Goal: Information Seeking & Learning: Learn about a topic

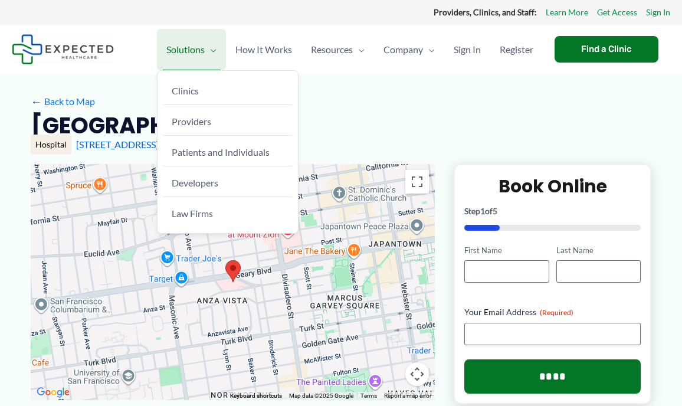
click at [180, 47] on span "Solutions" at bounding box center [185, 49] width 38 height 41
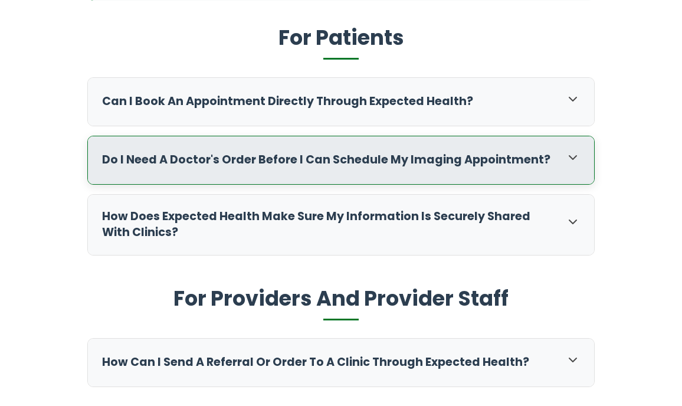
scroll to position [407, 0]
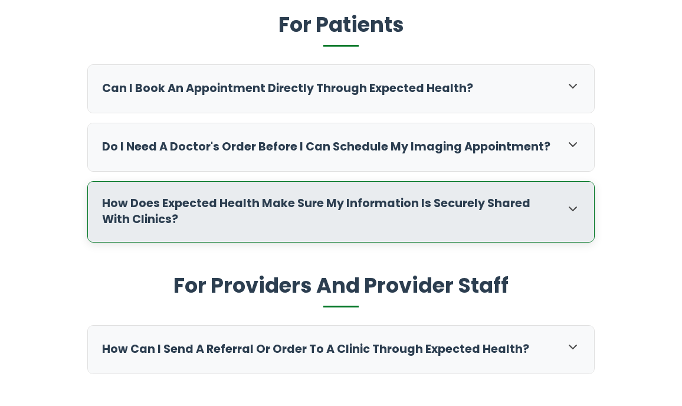
click at [573, 202] on icon at bounding box center [572, 209] width 14 height 14
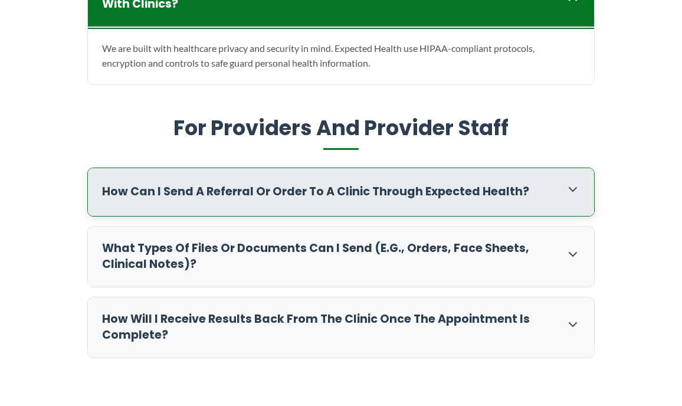
scroll to position [625, 0]
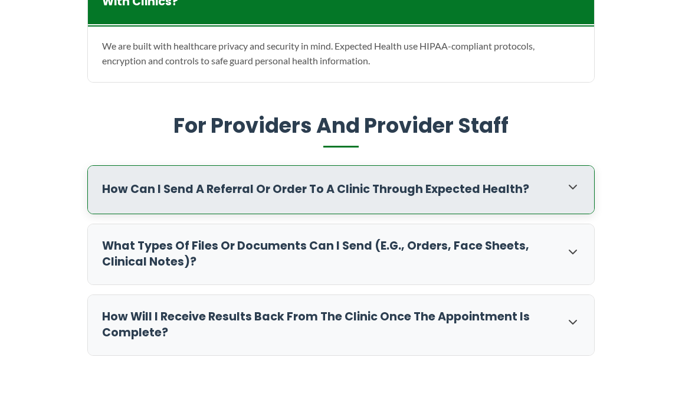
click at [571, 180] on icon at bounding box center [572, 187] width 14 height 14
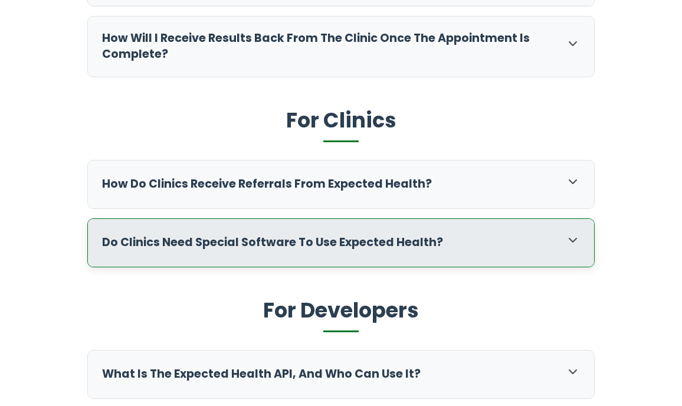
scroll to position [987, 0]
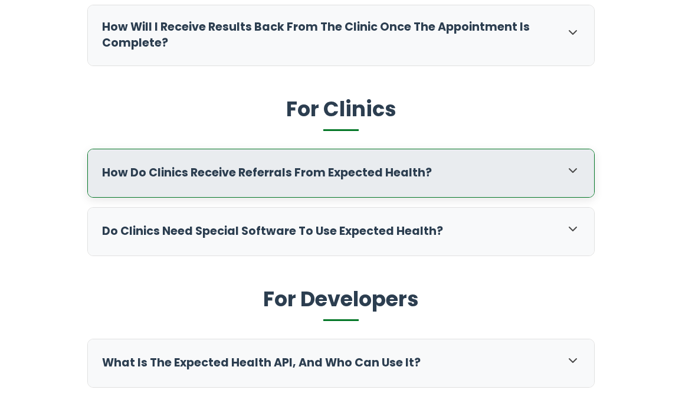
click at [571, 163] on icon at bounding box center [572, 170] width 14 height 14
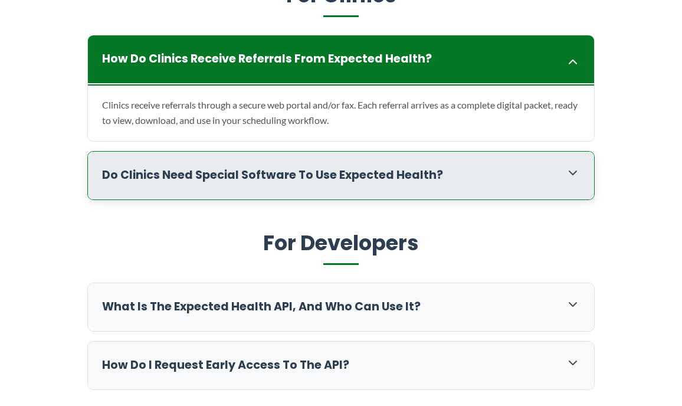
scroll to position [1101, 0]
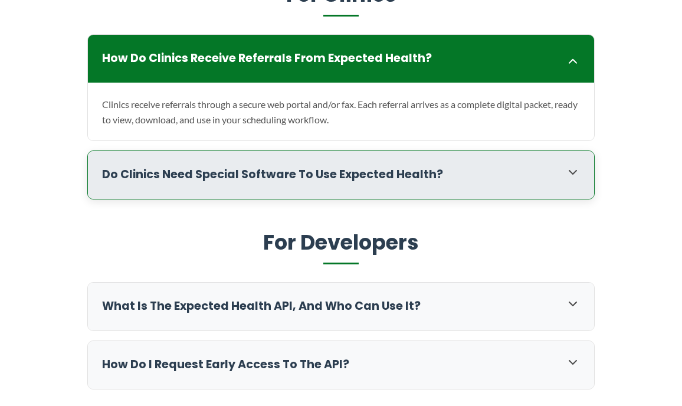
click at [573, 165] on icon at bounding box center [572, 172] width 14 height 14
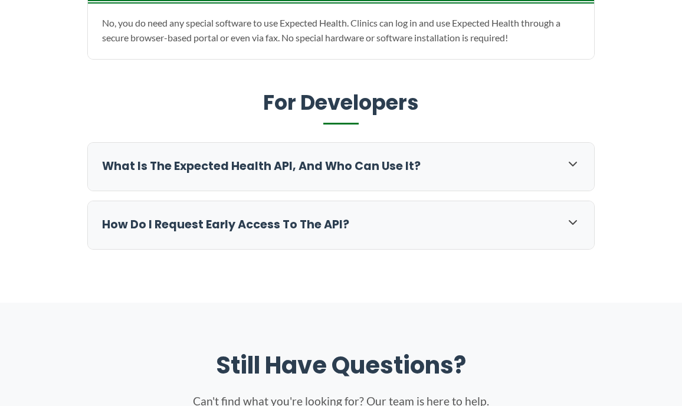
scroll to position [1245, 0]
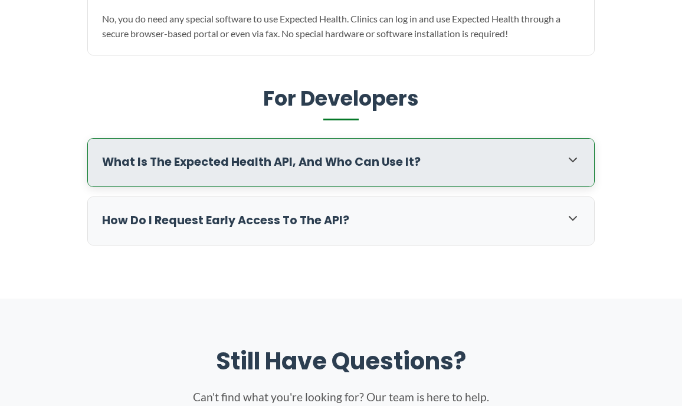
click at [574, 153] on icon at bounding box center [572, 160] width 14 height 14
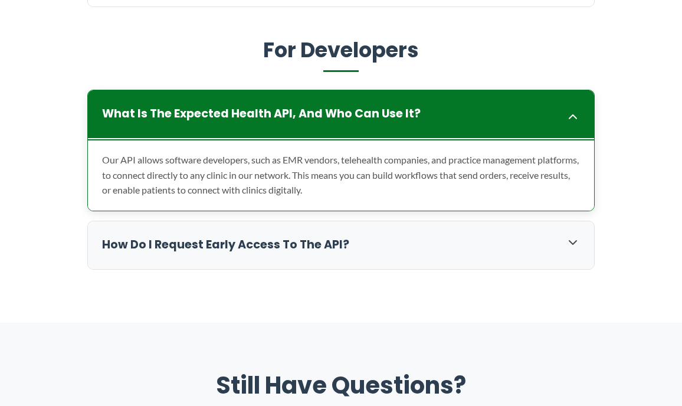
scroll to position [1340, 0]
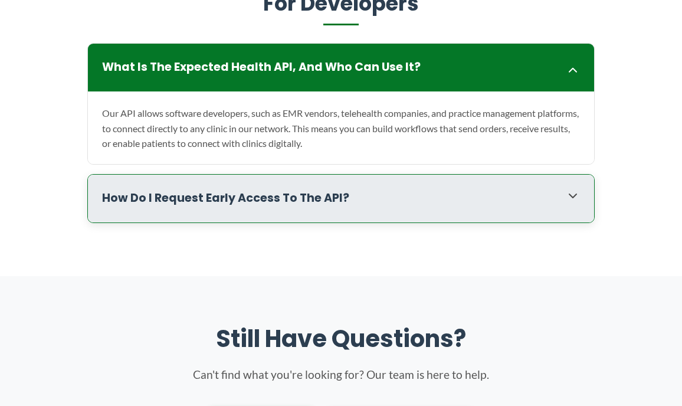
click at [573, 189] on icon at bounding box center [572, 196] width 14 height 14
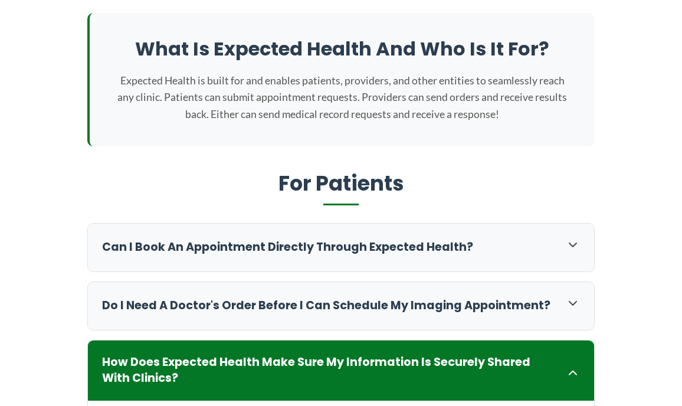
scroll to position [254, 0]
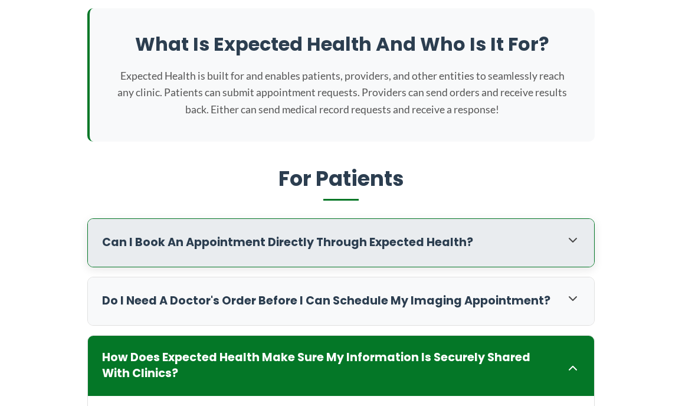
click at [570, 234] on icon at bounding box center [572, 240] width 14 height 14
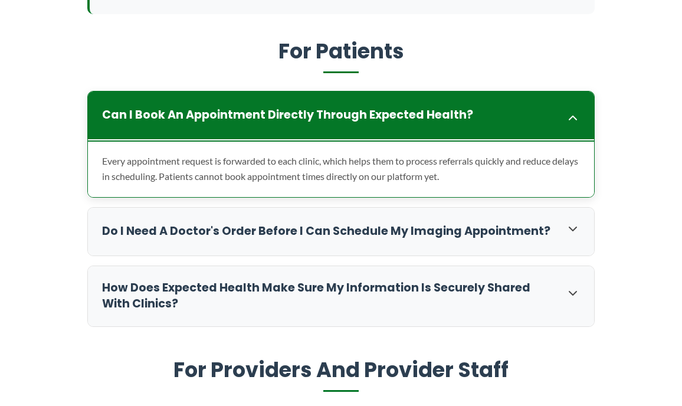
scroll to position [383, 0]
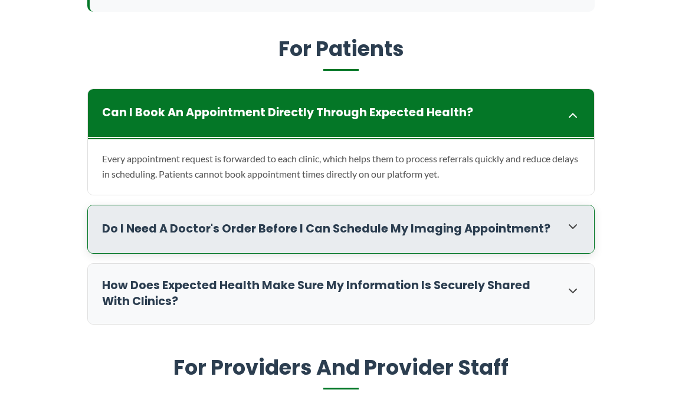
click at [571, 220] on icon at bounding box center [572, 226] width 14 height 14
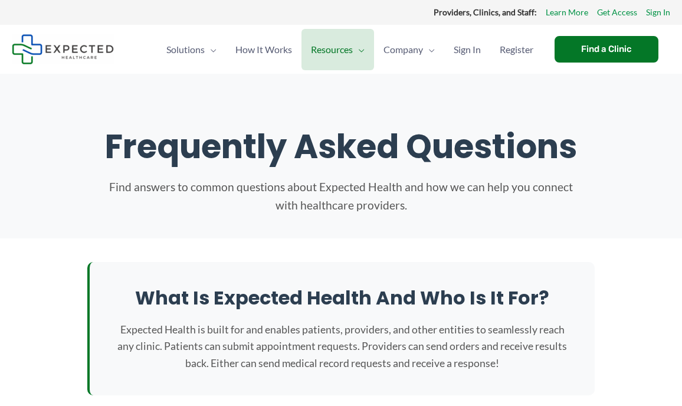
scroll to position [0, 0]
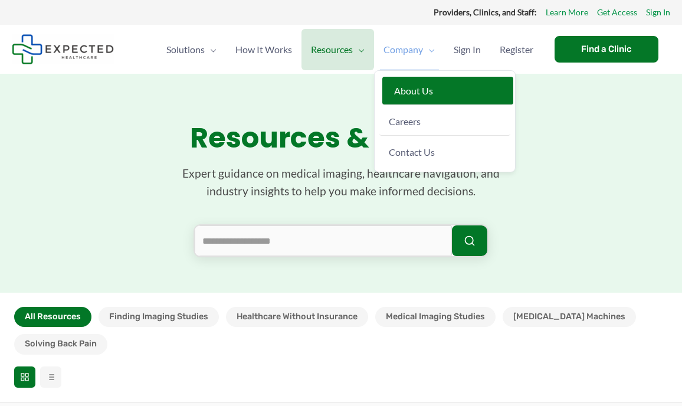
click at [403, 88] on span "About Us" at bounding box center [413, 90] width 39 height 11
